Goal: Check status: Check status

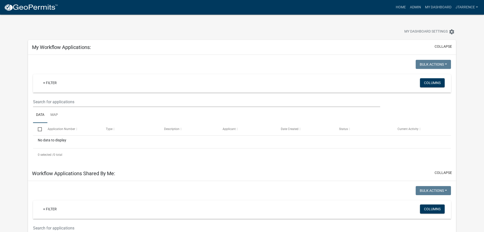
select select "3: 100"
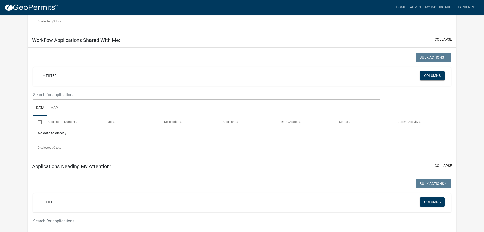
scroll to position [308, 0]
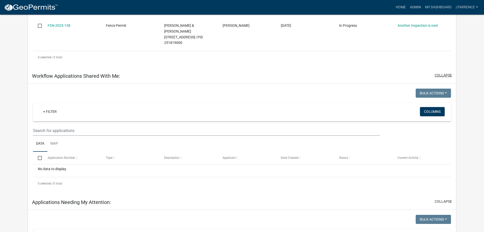
click at [451, 73] on button "collapse" at bounding box center [442, 75] width 17 height 5
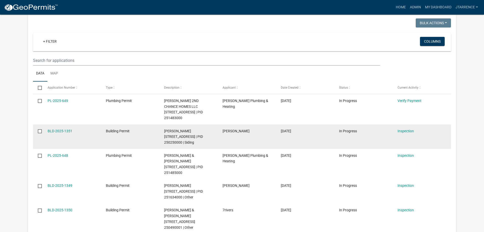
scroll to position [360, 0]
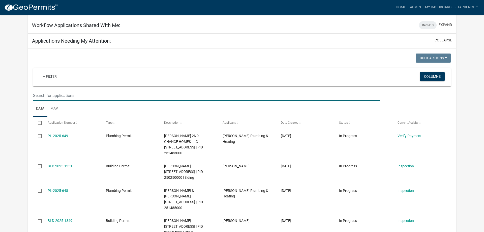
click at [60, 90] on input "text" at bounding box center [206, 95] width 347 height 10
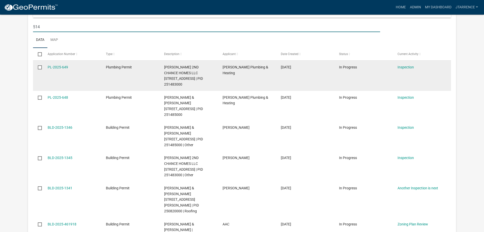
scroll to position [437, 0]
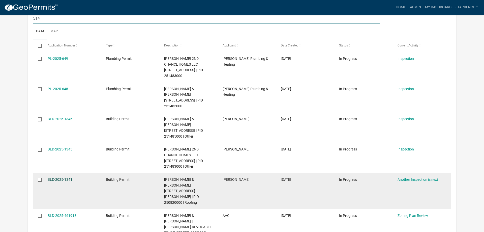
type input "514"
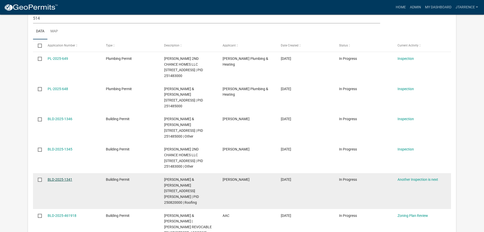
click at [64, 177] on link "BLD-2025-1341" at bounding box center [60, 179] width 25 height 4
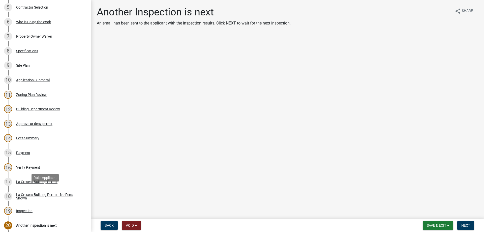
scroll to position [206, 0]
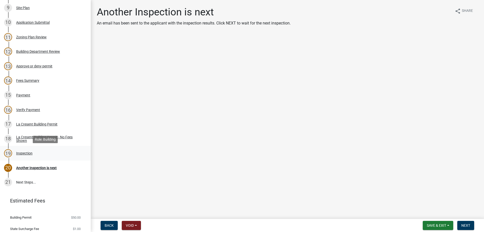
click at [24, 154] on div "Inspection" at bounding box center [24, 153] width 16 height 4
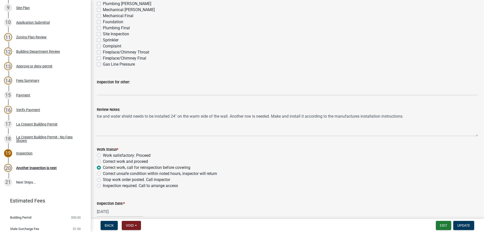
scroll to position [115, 0]
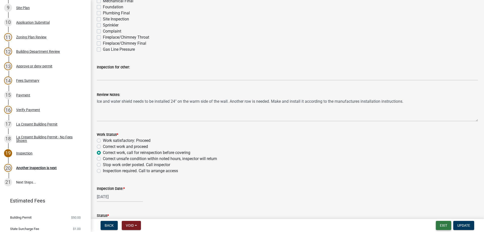
click at [446, 225] on button "Exit" at bounding box center [443, 224] width 15 height 9
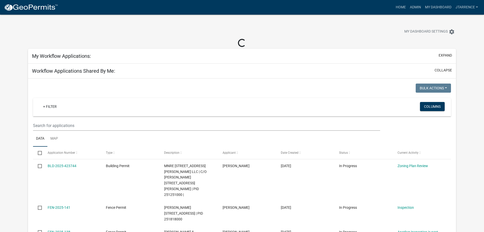
select select "3: 100"
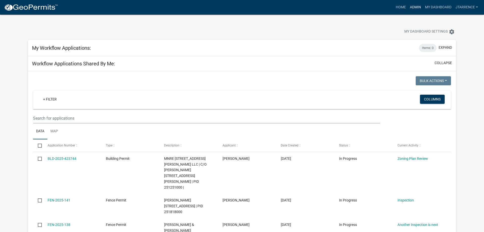
click at [414, 7] on link "Admin" at bounding box center [415, 8] width 15 height 10
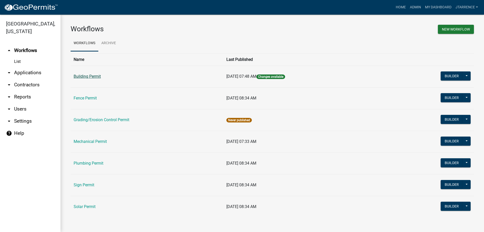
click at [84, 77] on link "Building Permit" at bounding box center [87, 76] width 27 height 5
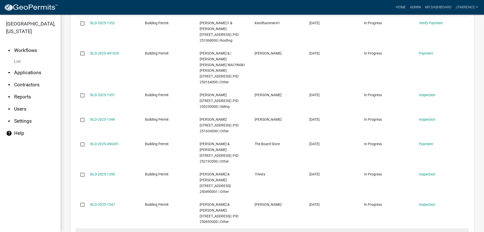
scroll to position [120, 0]
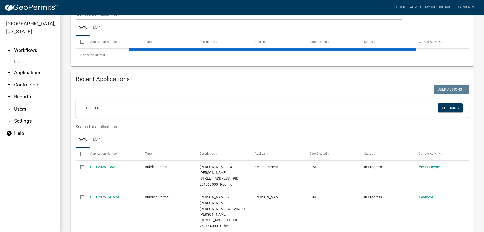
click at [95, 129] on input "text" at bounding box center [239, 126] width 326 height 10
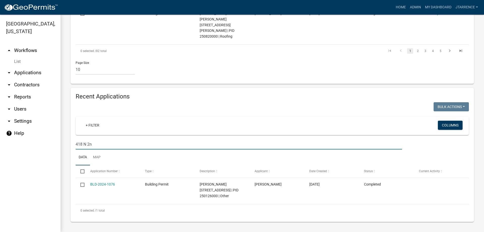
scroll to position [428, 0]
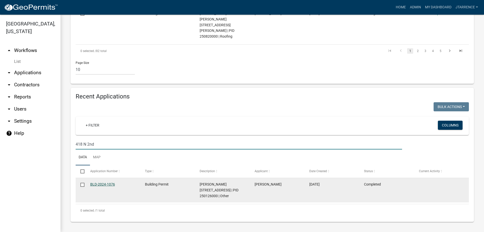
type input "418 N 2nd"
click at [105, 185] on link "BLD-2024-1076" at bounding box center [102, 184] width 25 height 4
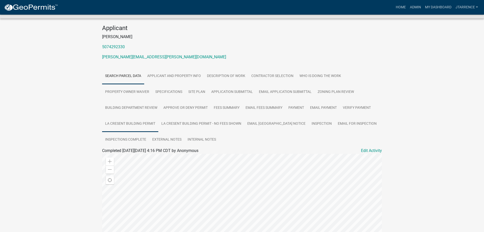
scroll to position [11, 0]
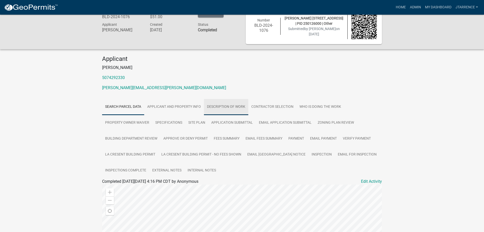
click at [235, 107] on link "Description of Work" at bounding box center [226, 107] width 44 height 16
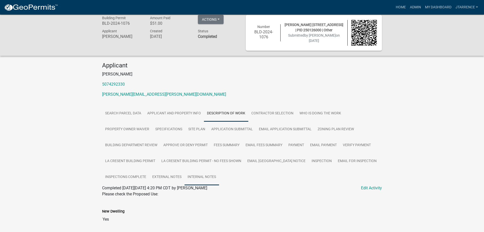
scroll to position [0, 0]
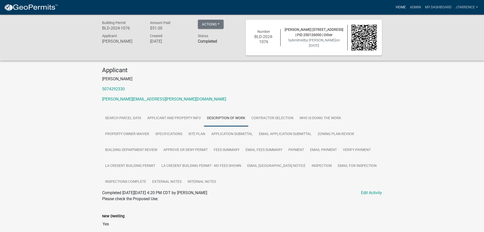
click at [401, 8] on link "Home" at bounding box center [400, 8] width 14 height 10
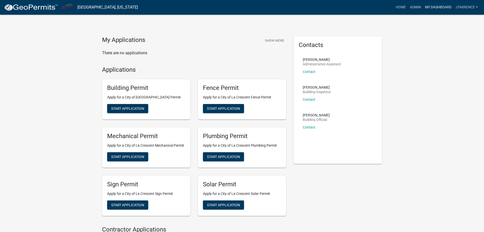
click at [443, 8] on link "My Dashboard" at bounding box center [438, 8] width 30 height 10
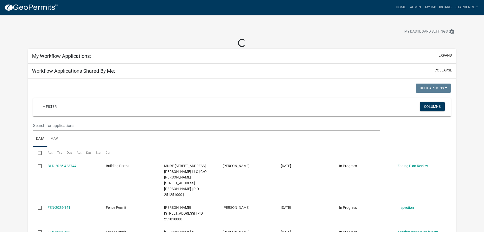
select select "3: 100"
